Goal: Transaction & Acquisition: Purchase product/service

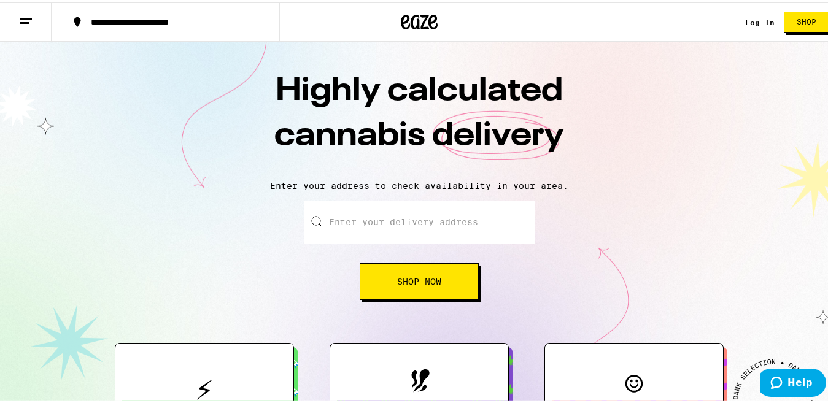
click at [371, 226] on input "Enter your delivery address" at bounding box center [419, 219] width 230 height 43
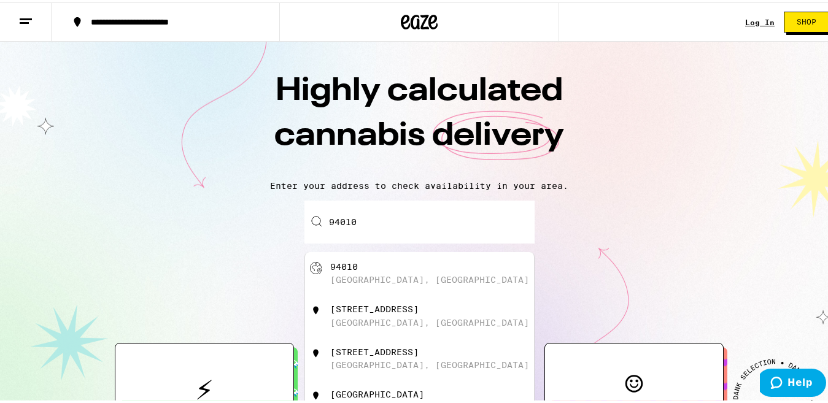
click at [374, 271] on div "[GEOGRAPHIC_DATA], [GEOGRAPHIC_DATA]" at bounding box center [439, 271] width 219 height 23
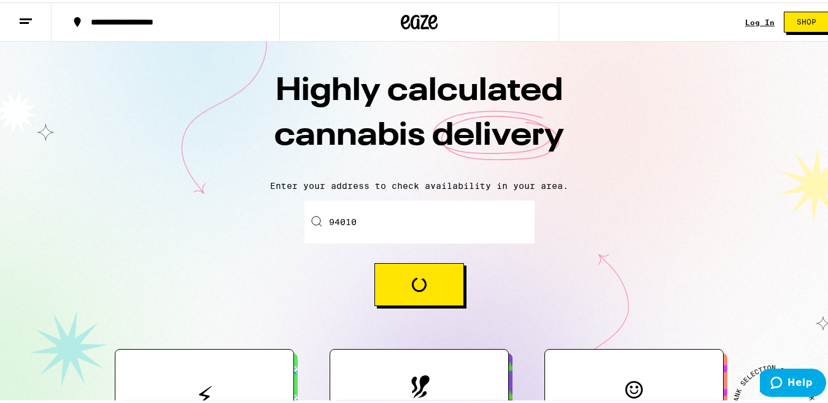
type input "[GEOGRAPHIC_DATA]"
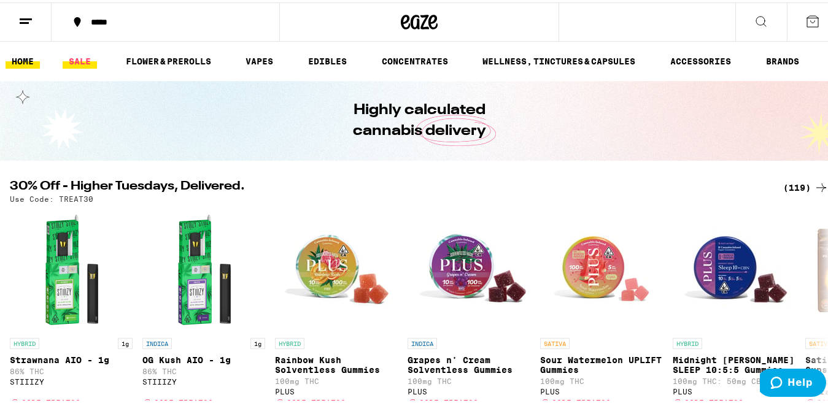
click at [79, 61] on link "SALE" at bounding box center [80, 59] width 34 height 15
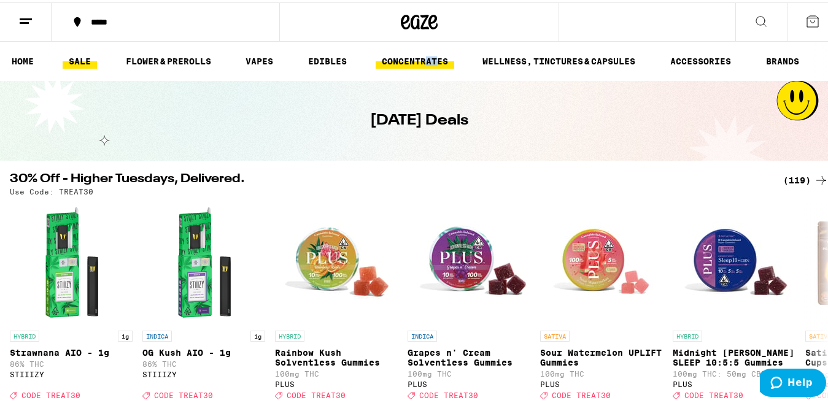
drag, startPoint x: 428, startPoint y: 70, endPoint x: 438, endPoint y: 62, distance: 12.7
click at [438, 62] on ul "HOME SALE FLOWER & PREROLLS VAPES EDIBLES CONCENTRATES WELLNESS, TINCTURES & CA…" at bounding box center [419, 58] width 838 height 39
click at [438, 62] on link "CONCENTRATES" at bounding box center [415, 59] width 79 height 15
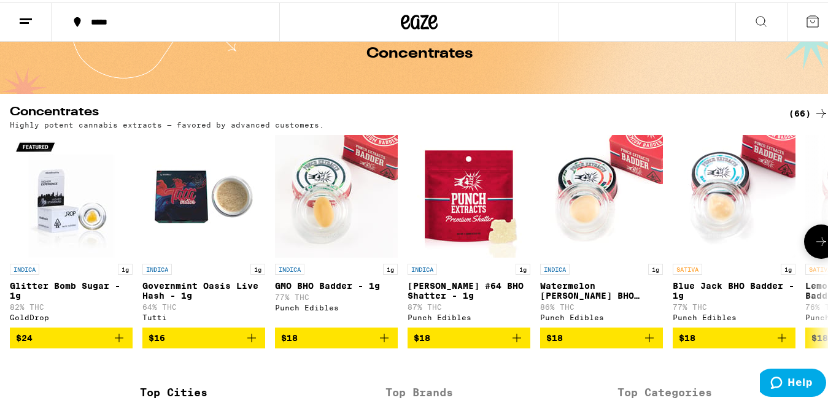
scroll to position [56, 0]
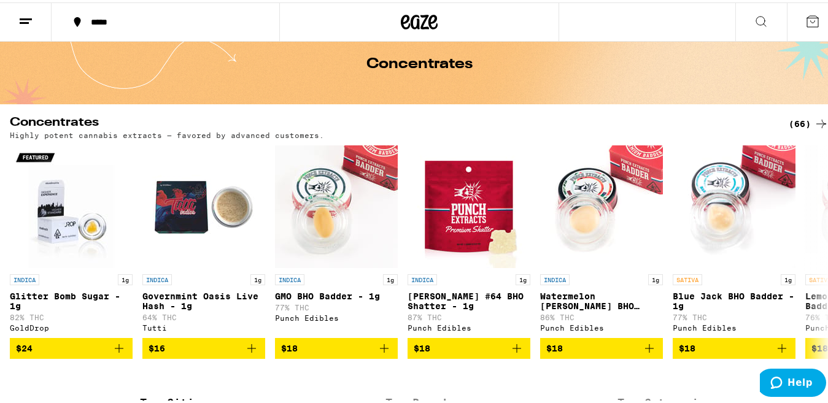
click at [791, 123] on div "(66)" at bounding box center [809, 121] width 40 height 15
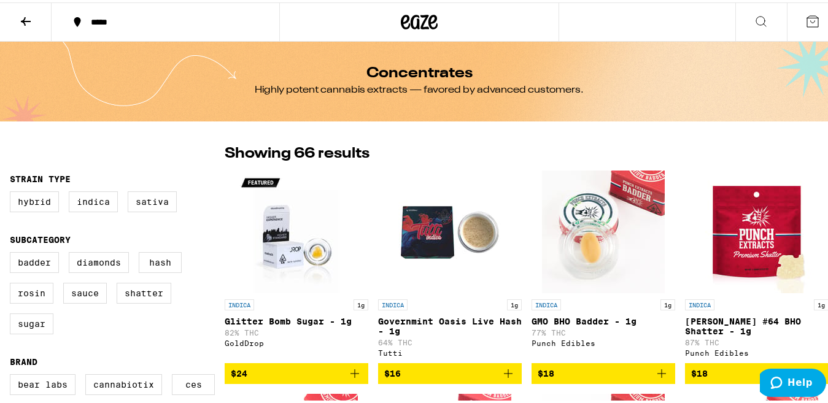
click at [401, 17] on icon at bounding box center [419, 20] width 37 height 22
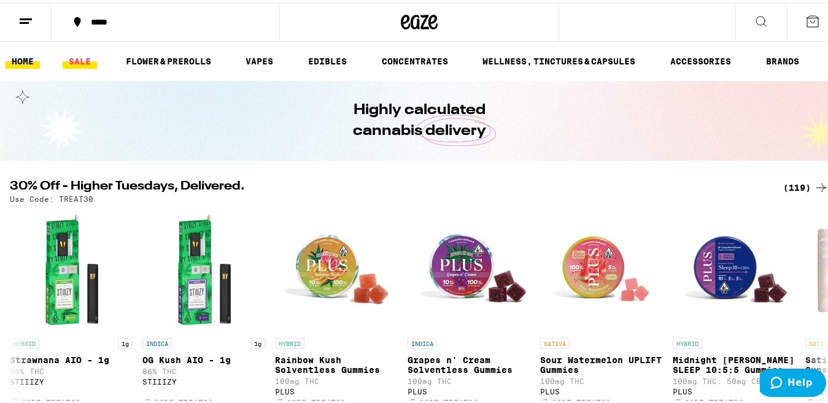
click at [82, 58] on link "SALE" at bounding box center [80, 59] width 34 height 15
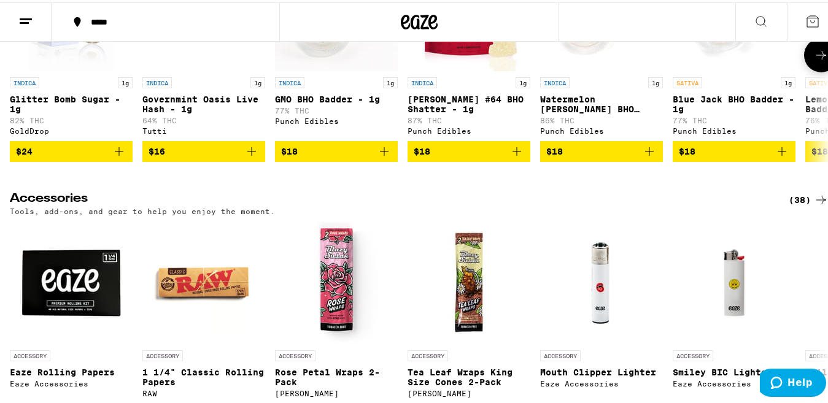
scroll to position [4991, 0]
